Goal: Task Accomplishment & Management: Complete application form

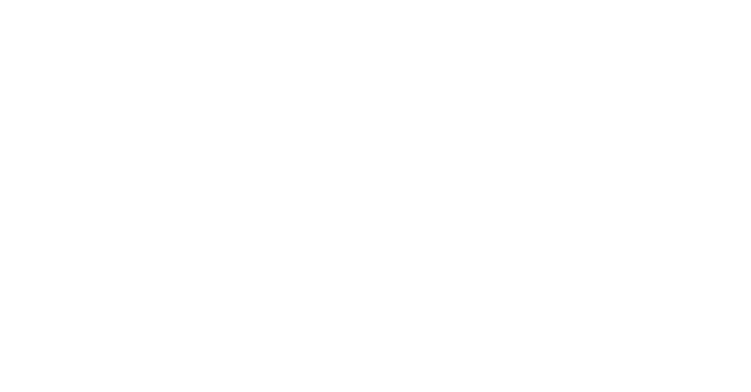
select select "Song"
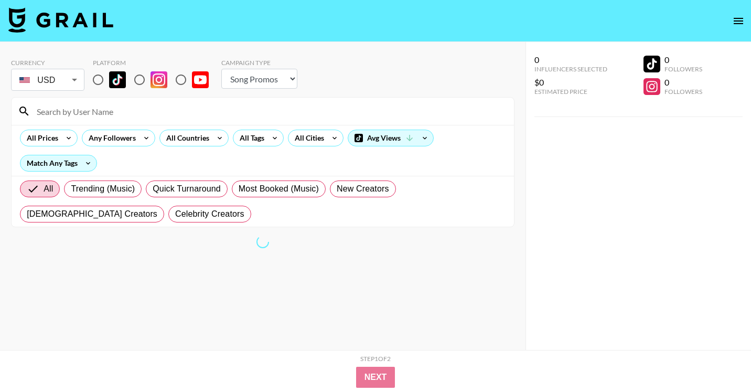
click at [95, 77] on input "radio" at bounding box center [98, 80] width 22 height 22
radio input "true"
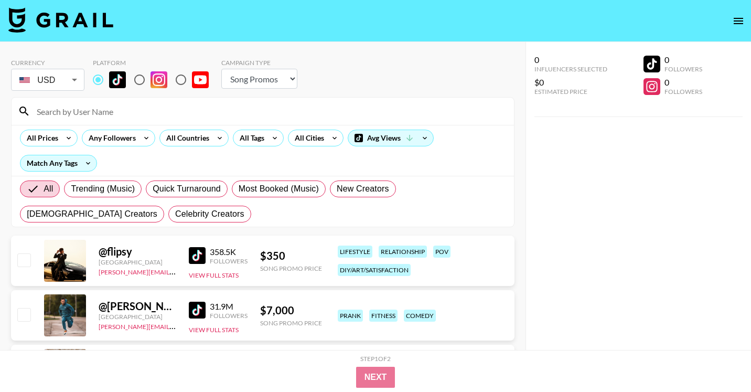
click at [107, 118] on input at bounding box center [268, 111] width 477 height 17
paste input "@whoissheexxxxxxx"
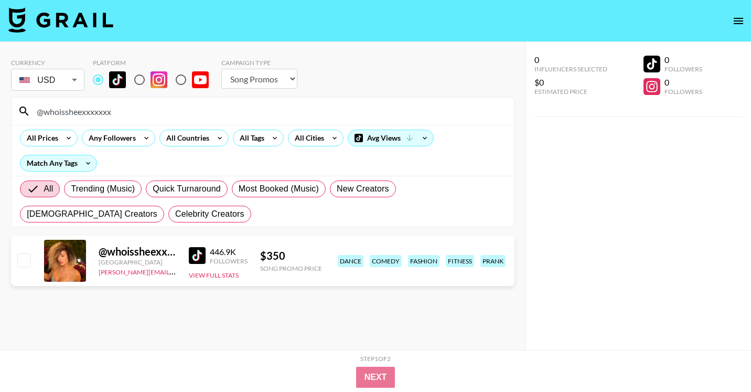
type input "@whoissheexxxxxxx"
click at [28, 261] on input "checkbox" at bounding box center [23, 259] width 13 height 13
checkbox input "true"
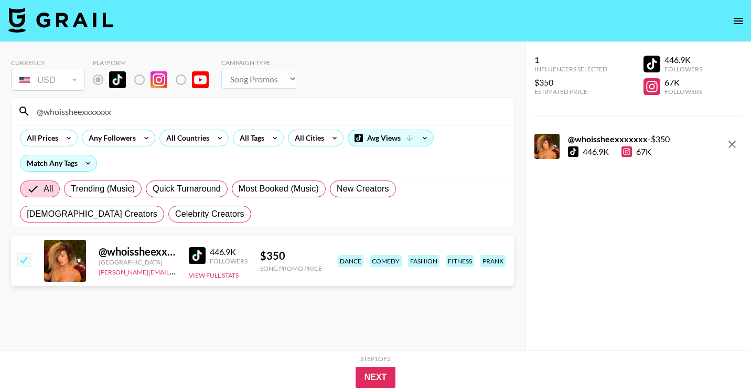
click at [94, 100] on div "@whoissheexxxxxxx" at bounding box center [263, 111] width 502 height 27
click at [94, 101] on div "@whoissheexxxxxxx" at bounding box center [263, 111] width 502 height 27
click at [94, 102] on div "@whoissheexxxxxxx" at bounding box center [263, 111] width 502 height 27
click at [96, 112] on input "@whoissheexxxxxxx" at bounding box center [268, 111] width 477 height 17
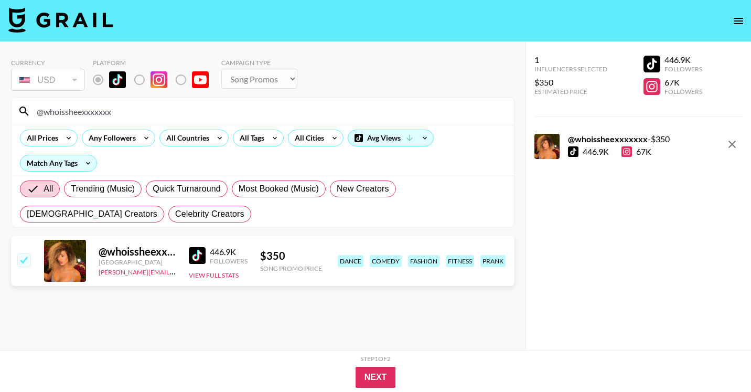
click at [96, 112] on input "@whoissheexxxxxxx" at bounding box center [268, 111] width 477 height 17
paste input "nico1eodeon"
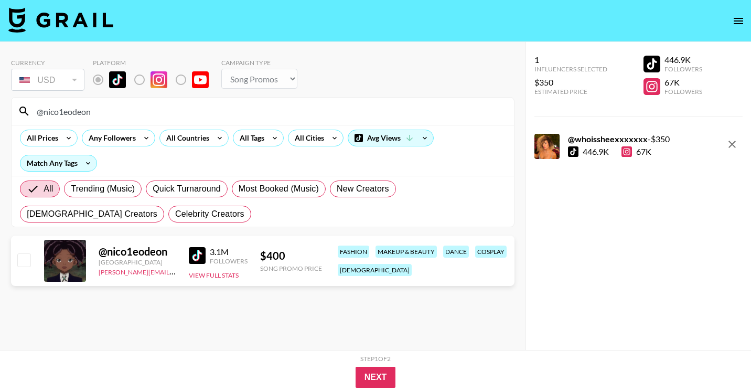
type input "@nico1eodeon"
click at [27, 262] on input "checkbox" at bounding box center [23, 259] width 13 height 13
checkbox input "true"
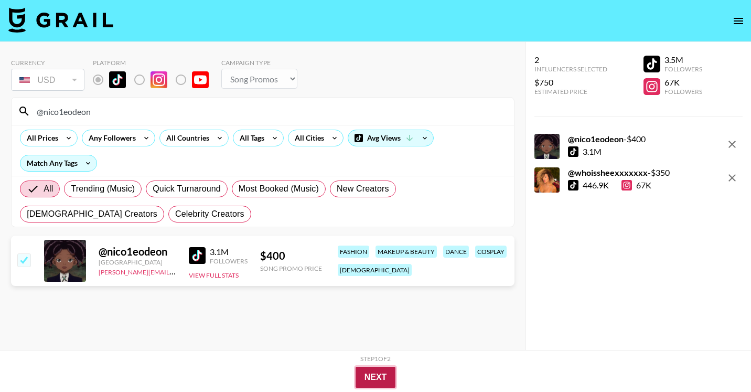
click at [386, 378] on button "Next" at bounding box center [375, 376] width 40 height 21
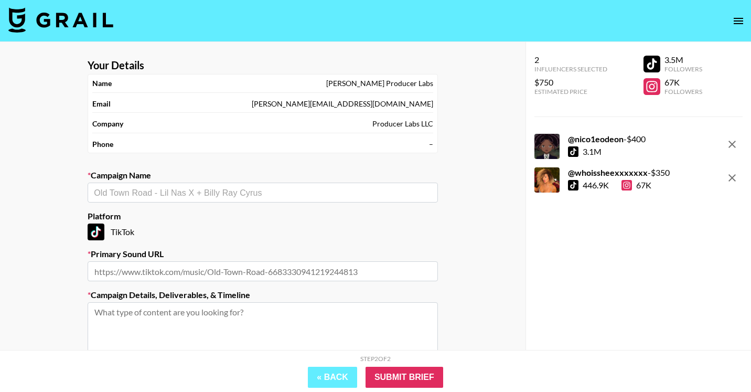
click at [213, 194] on input "text" at bounding box center [263, 193] width 338 height 12
type input "S"
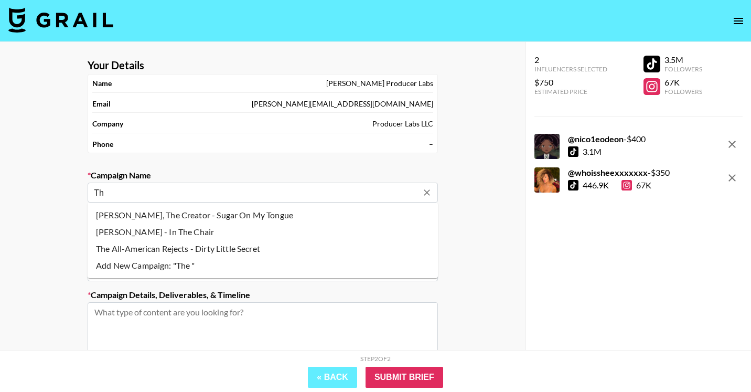
type input "T"
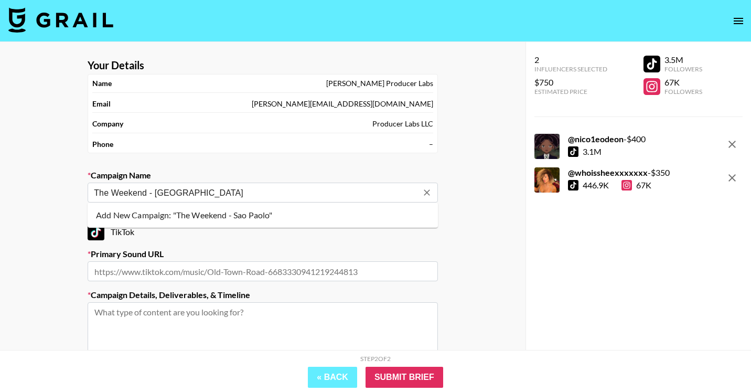
type input "The Weekend - [GEOGRAPHIC_DATA]"
click at [297, 188] on input "text" at bounding box center [263, 193] width 338 height 12
click at [279, 218] on li "Add New Campaign: "The Weekend - Sao Paolo"" at bounding box center [263, 215] width 350 height 17
type input "The Weekend - [GEOGRAPHIC_DATA]"
click at [250, 275] on input "text" at bounding box center [263, 271] width 350 height 20
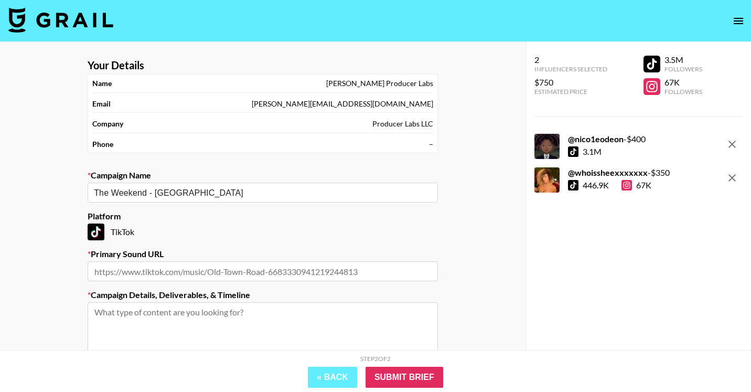
paste input "https://www.tiktok.com/music/S%C3%A3o-Paulo-7431696992772294673"
type input "https://www.tiktok.com/music/S%C3%A3o-Paulo-7431696992772294673"
click at [212, 318] on textarea at bounding box center [263, 341] width 350 height 79
click at [216, 270] on input "https://www.tiktok.com/music/S%C3%A3o-Paulo-7431696992772294673" at bounding box center [263, 271] width 350 height 20
click at [247, 274] on input "https://www.tiktok.com/music/S%C3%A3o-Paulo-7431696992772294673" at bounding box center [263, 271] width 350 height 20
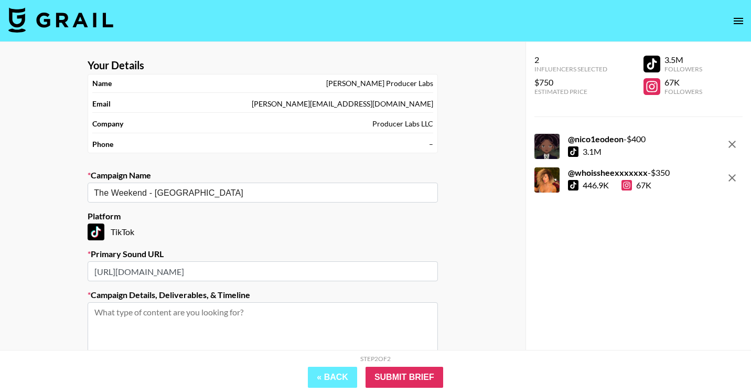
click at [247, 274] on input "https://www.tiktok.com/music/S%C3%A3o-Paulo-7431696992772294673" at bounding box center [263, 271] width 350 height 20
click at [245, 302] on textarea at bounding box center [263, 341] width 350 height 79
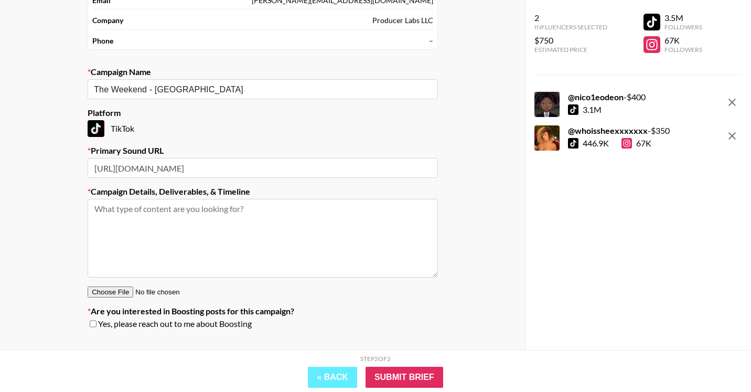
scroll to position [106, 0]
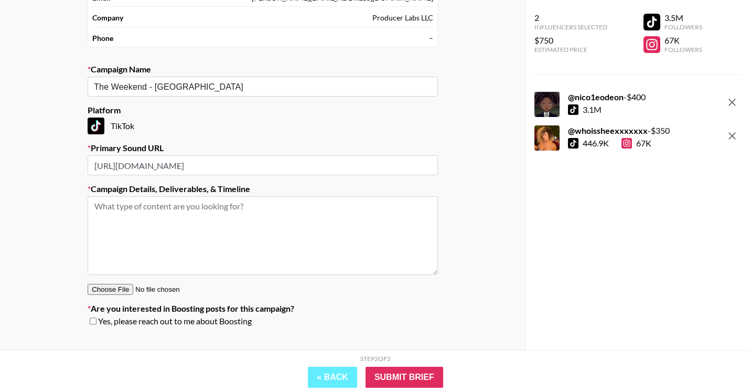
click at [339, 166] on input "https://www.tiktok.com/music/S%C3%A3o-Paulo-7431696992772294673" at bounding box center [263, 165] width 350 height 20
click at [258, 217] on textarea at bounding box center [263, 235] width 350 height 79
click at [202, 216] on textarea at bounding box center [263, 235] width 350 height 79
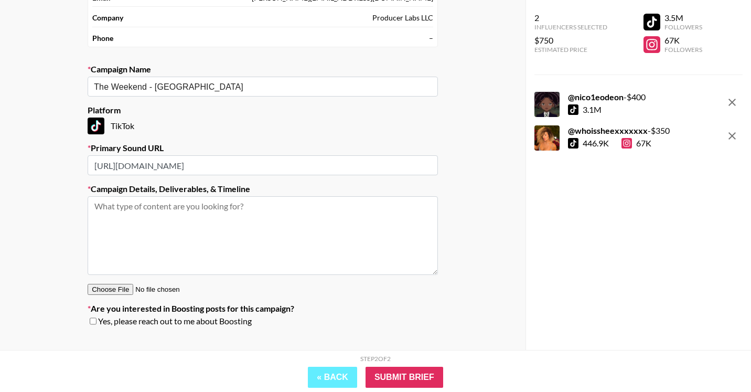
paste textarea "These creators have a brazil shirt and we want them to make videos wearing them…"
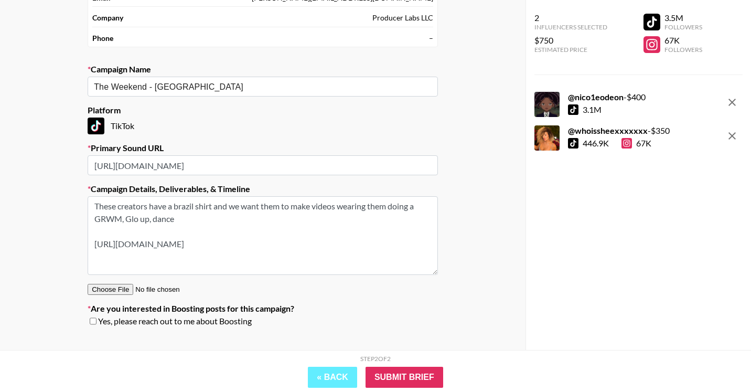
click at [225, 221] on textarea "These creators have a brazil shirt and we want them to make videos wearing them…" at bounding box center [263, 235] width 350 height 79
click at [92, 244] on textarea "These creators have a brazil shirt and we want them to make videos wearing them…" at bounding box center [263, 235] width 350 height 79
click at [402, 246] on textarea "These creators have a brazil shirt and we want them to make videos wearing them…" at bounding box center [263, 235] width 350 height 79
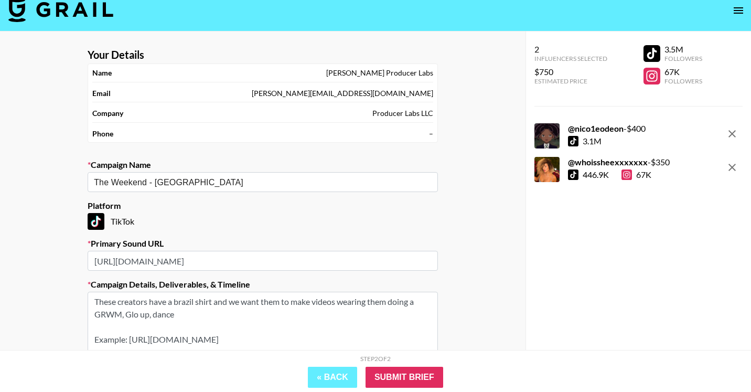
scroll to position [124, 0]
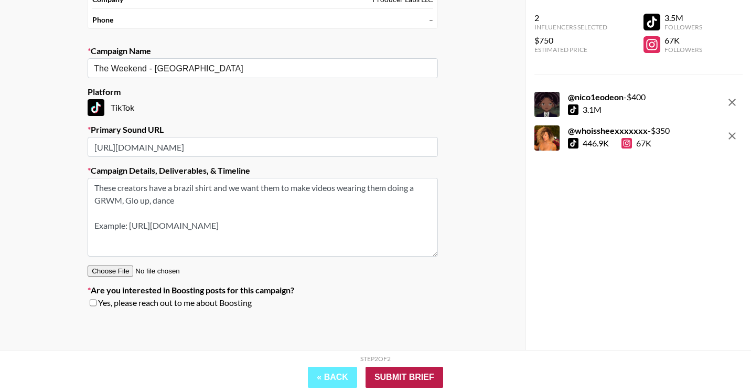
type textarea "These creators have a brazil shirt and we want them to make videos wearing them…"
click at [409, 378] on input "Submit Brief" at bounding box center [404, 376] width 78 height 21
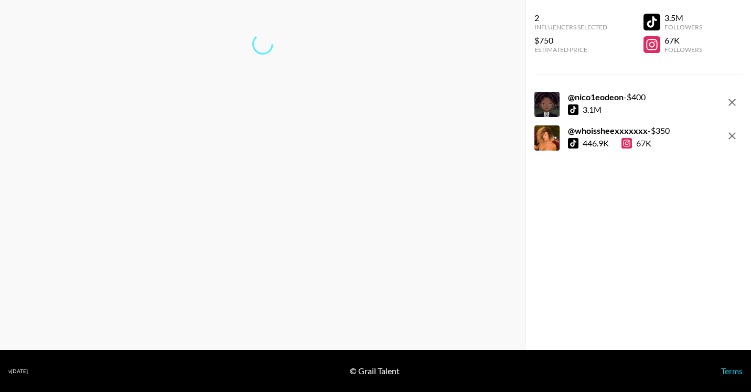
scroll to position [42, 0]
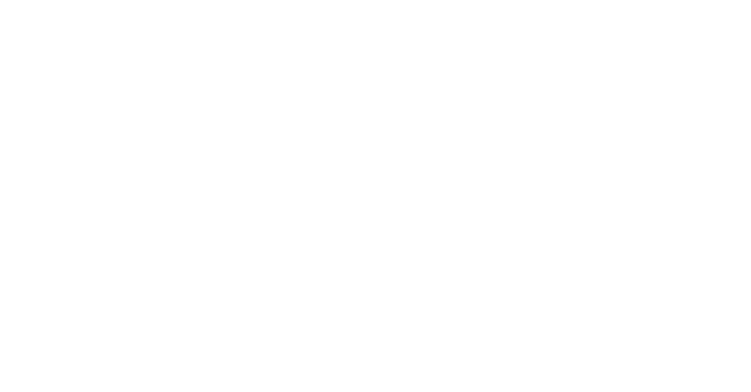
select select "Song"
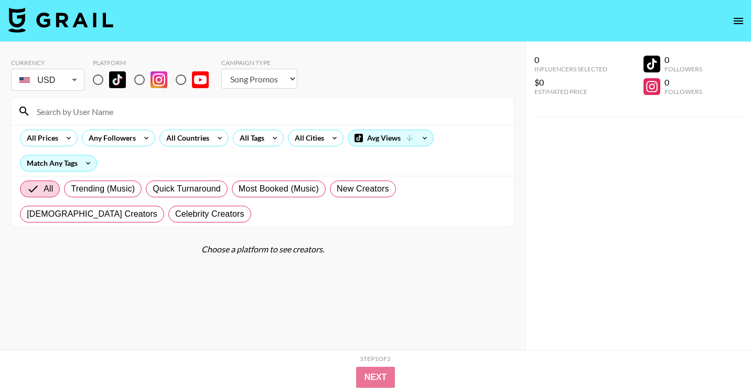
click at [92, 77] on input "radio" at bounding box center [98, 80] width 22 height 22
radio input "true"
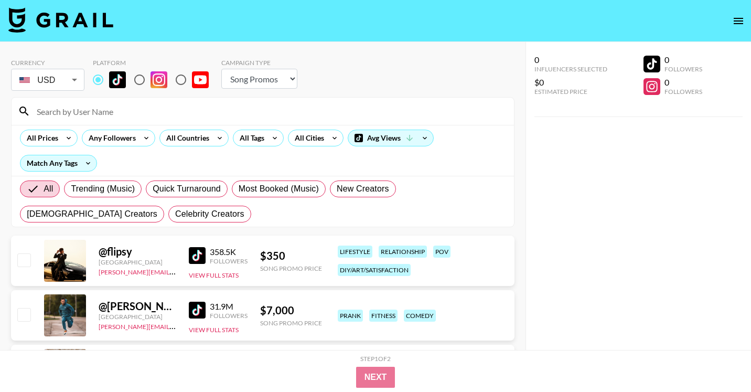
click at [118, 114] on input at bounding box center [268, 111] width 477 height 17
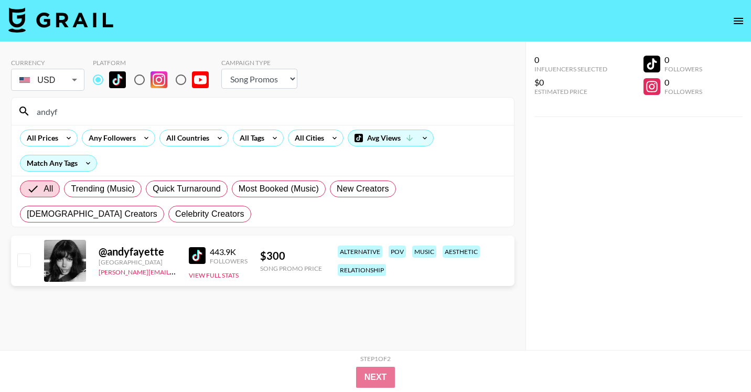
type input "andyf"
click at [27, 264] on input "checkbox" at bounding box center [23, 259] width 13 height 13
checkbox input "true"
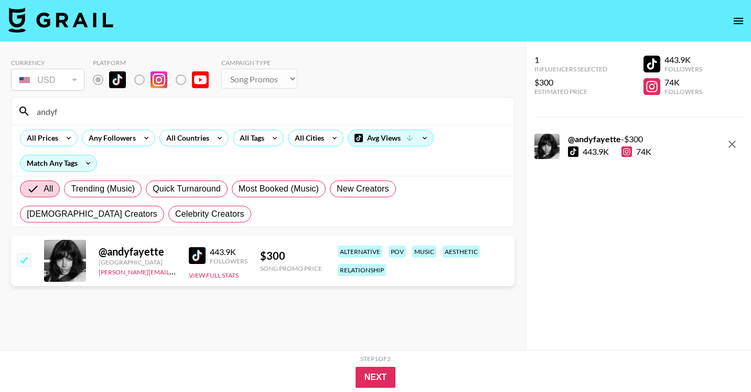
click at [77, 107] on input "andyf" at bounding box center [268, 111] width 477 height 17
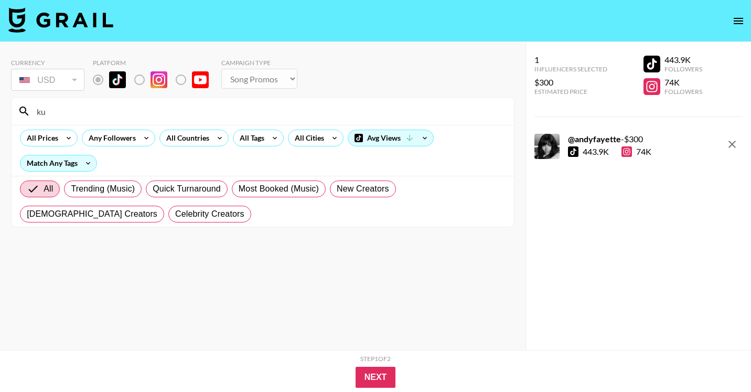
type input "k"
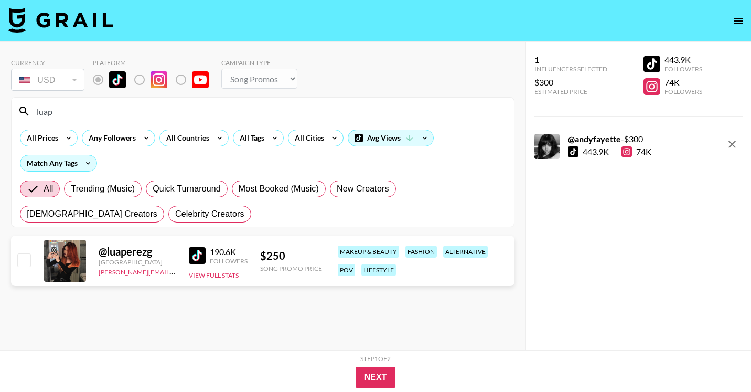
type input "luap"
click at [29, 262] on input "checkbox" at bounding box center [23, 259] width 13 height 13
checkbox input "true"
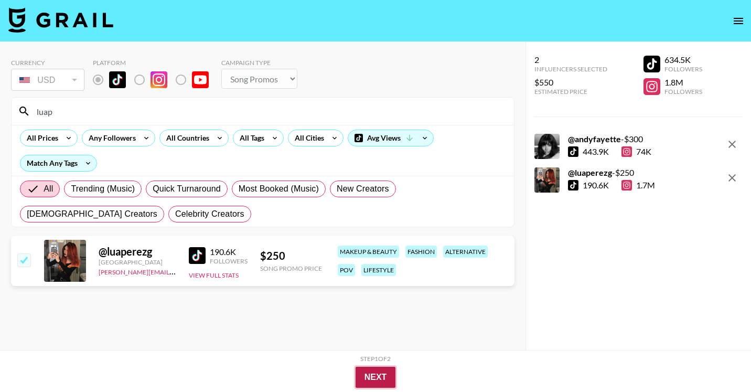
click at [376, 376] on button "Next" at bounding box center [375, 376] width 40 height 21
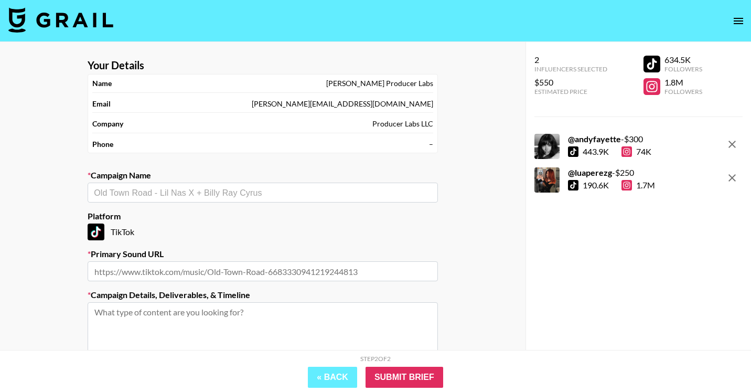
click at [216, 192] on input "text" at bounding box center [263, 193] width 338 height 12
click at [210, 215] on li "Add New Campaign: "Jutes - Limerence"" at bounding box center [263, 215] width 350 height 17
type input "Jutes - Limerence"
click at [171, 263] on input "text" at bounding box center [263, 271] width 350 height 20
click at [224, 272] on input "text" at bounding box center [263, 271] width 350 height 20
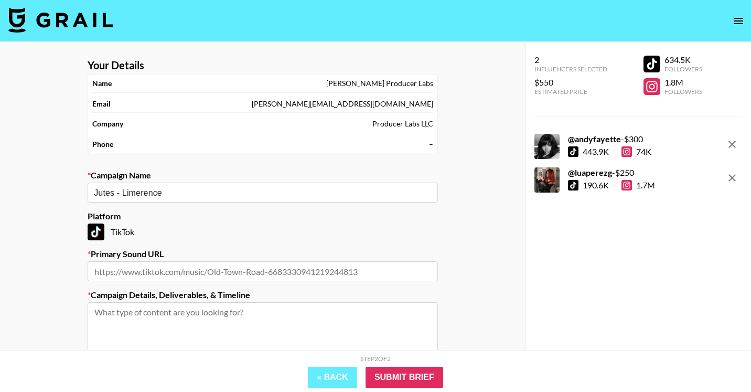
paste input "[URL][DOMAIN_NAME]"
type input "[URL][DOMAIN_NAME]"
click at [239, 316] on textarea at bounding box center [263, 341] width 350 height 79
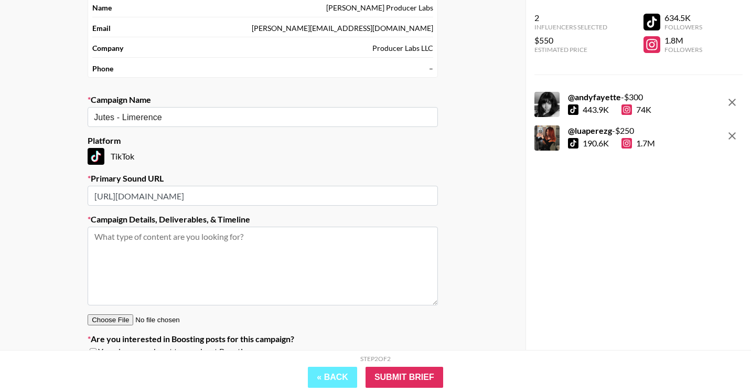
scroll to position [91, 0]
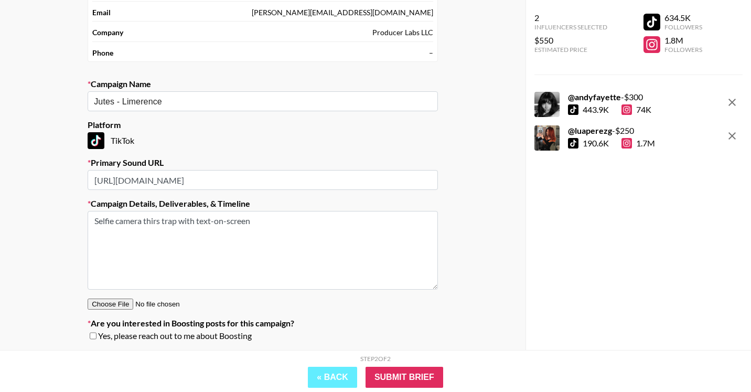
click at [160, 223] on textarea "Selfie camera thirs trap with text-on-screen" at bounding box center [263, 250] width 350 height 79
click at [285, 222] on textarea "Selfie camera thirst trap with text-on-screen" at bounding box center [263, 250] width 350 height 79
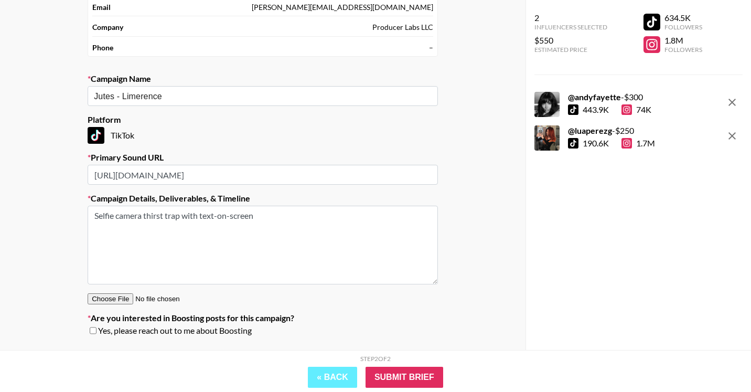
scroll to position [124, 0]
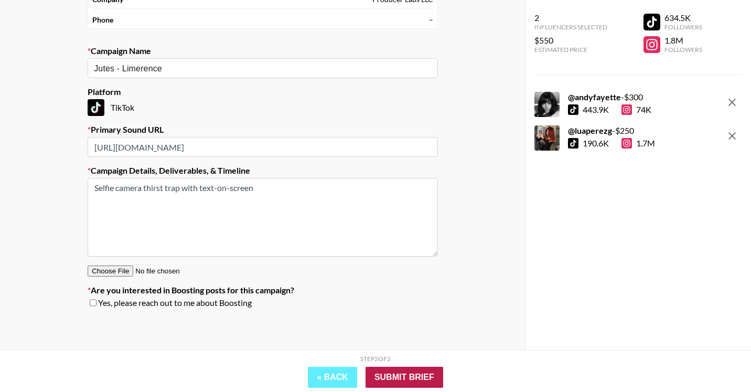
type textarea "Selfie camera thirst trap with text-on-screen"
click at [392, 372] on input "Submit Brief" at bounding box center [404, 376] width 78 height 21
